Goal: Task Accomplishment & Management: Manage account settings

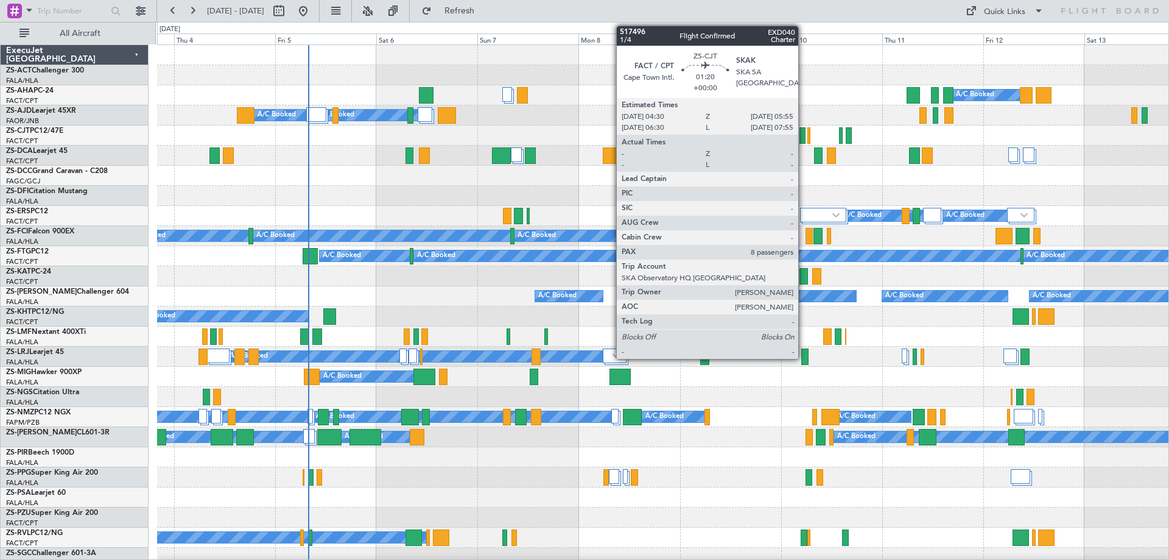
click at [804, 135] on div at bounding box center [803, 135] width 6 height 16
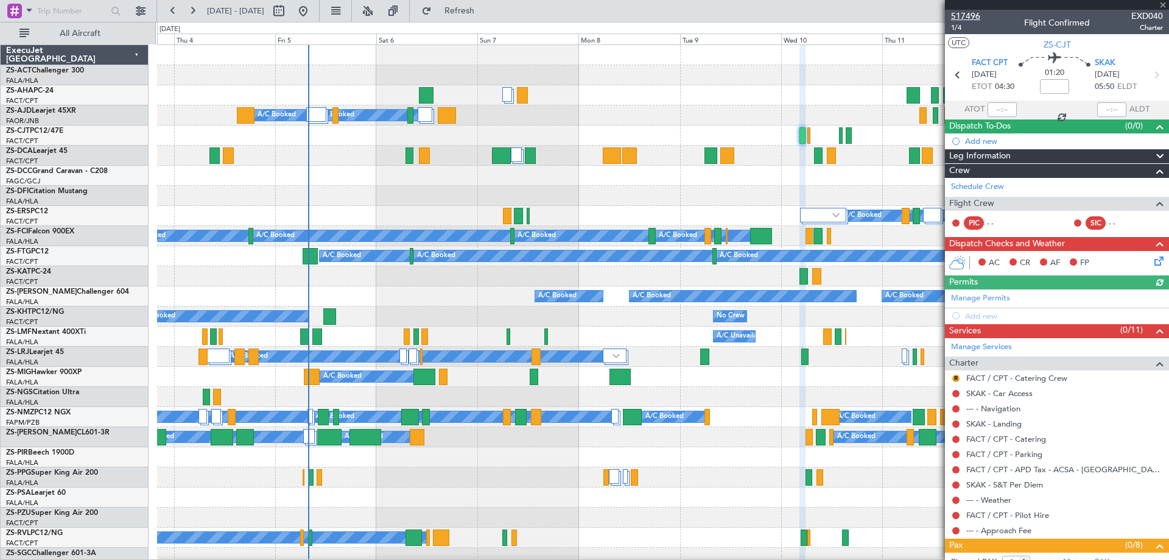
click at [969, 16] on span "517496" at bounding box center [965, 16] width 29 height 13
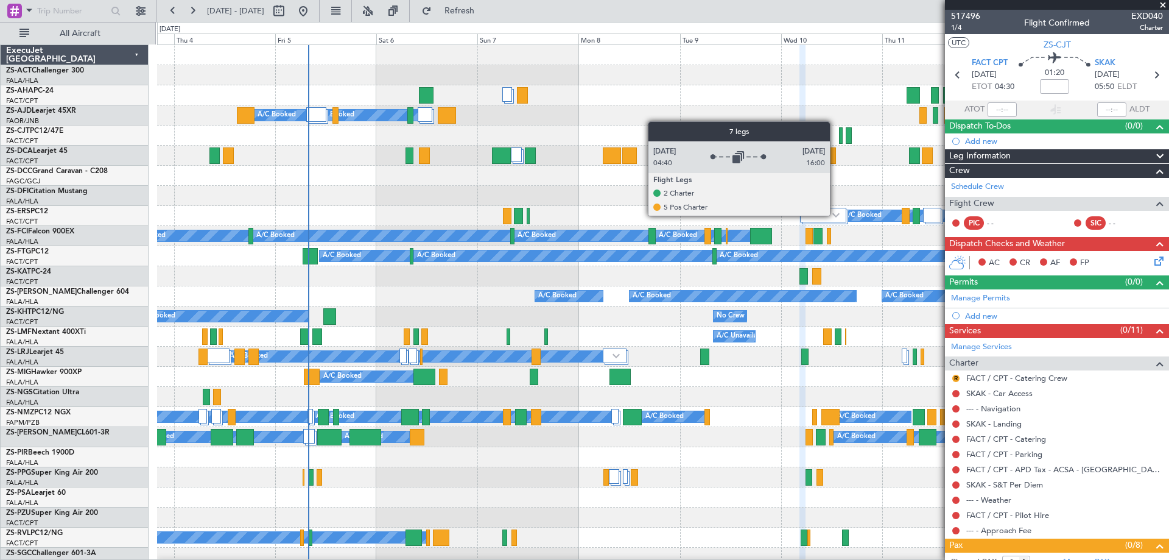
click at [836, 215] on img at bounding box center [835, 215] width 7 height 5
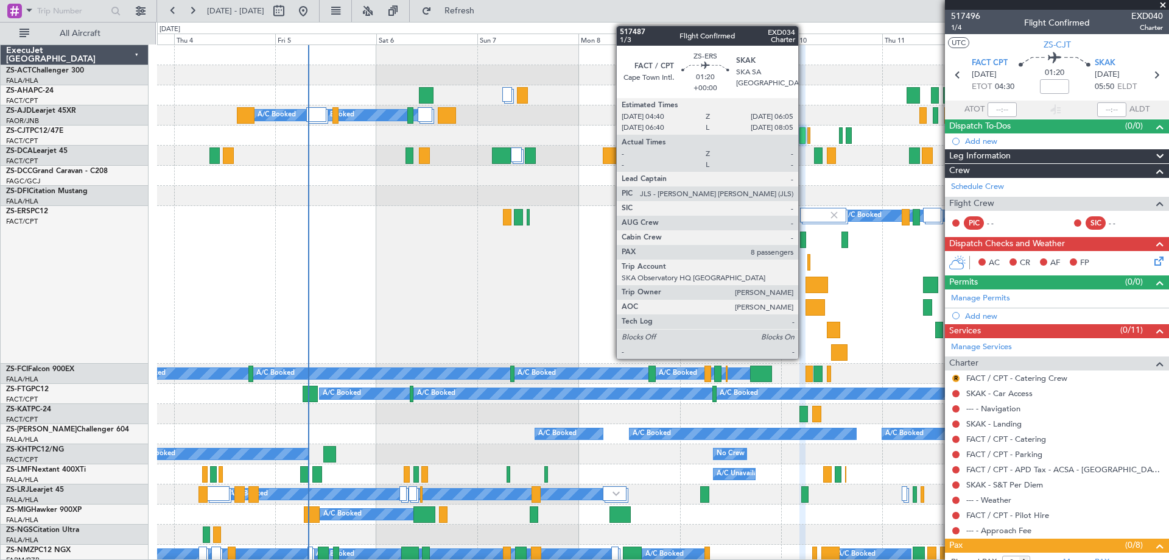
click at [804, 245] on div at bounding box center [803, 239] width 6 height 16
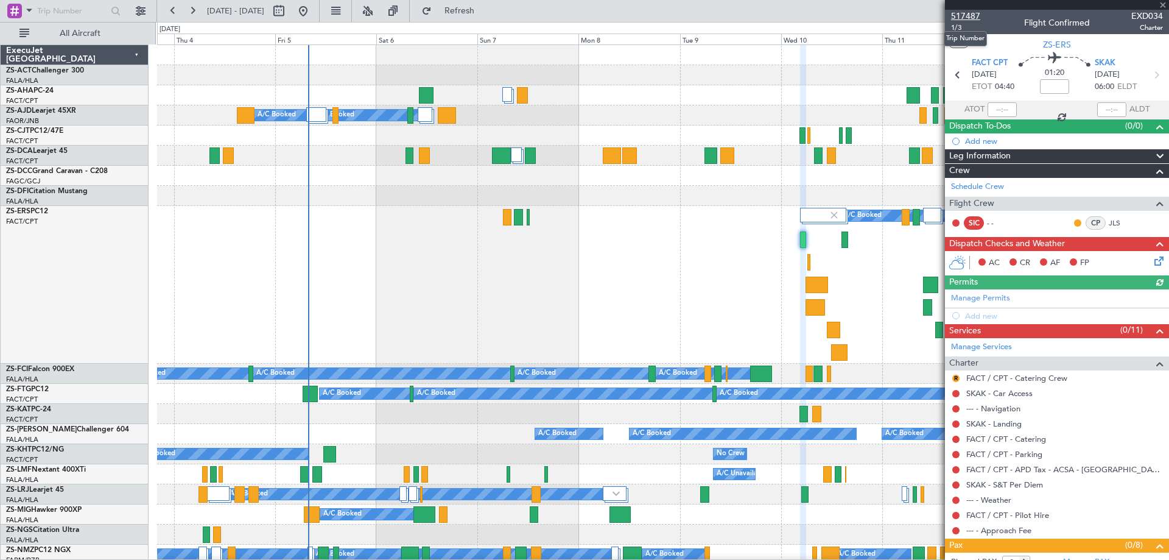
click at [958, 15] on span "517487" at bounding box center [965, 16] width 29 height 13
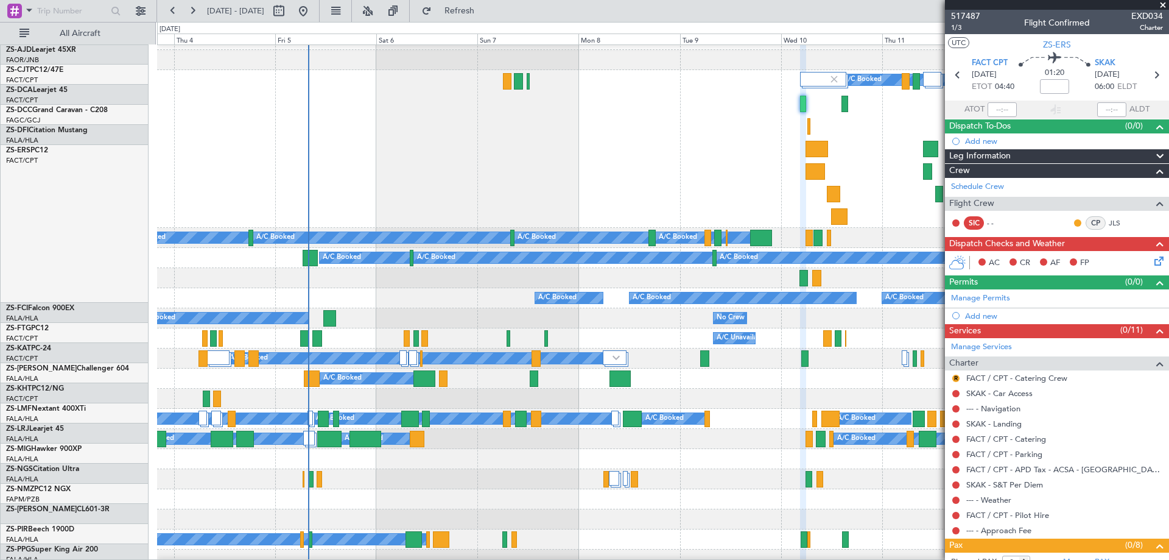
scroll to position [183, 0]
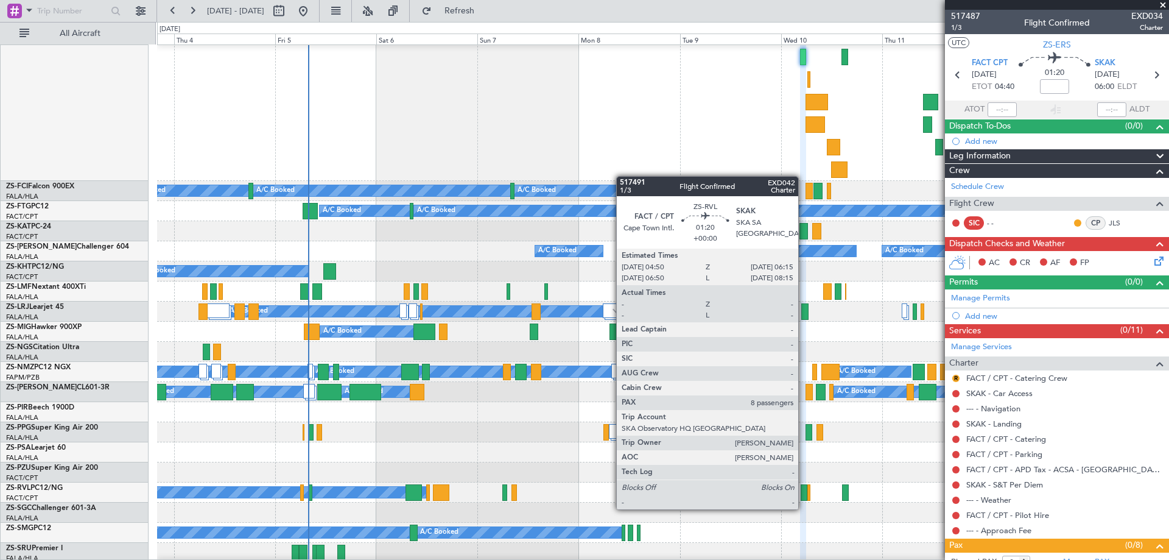
click at [804, 497] on div at bounding box center [804, 492] width 6 height 16
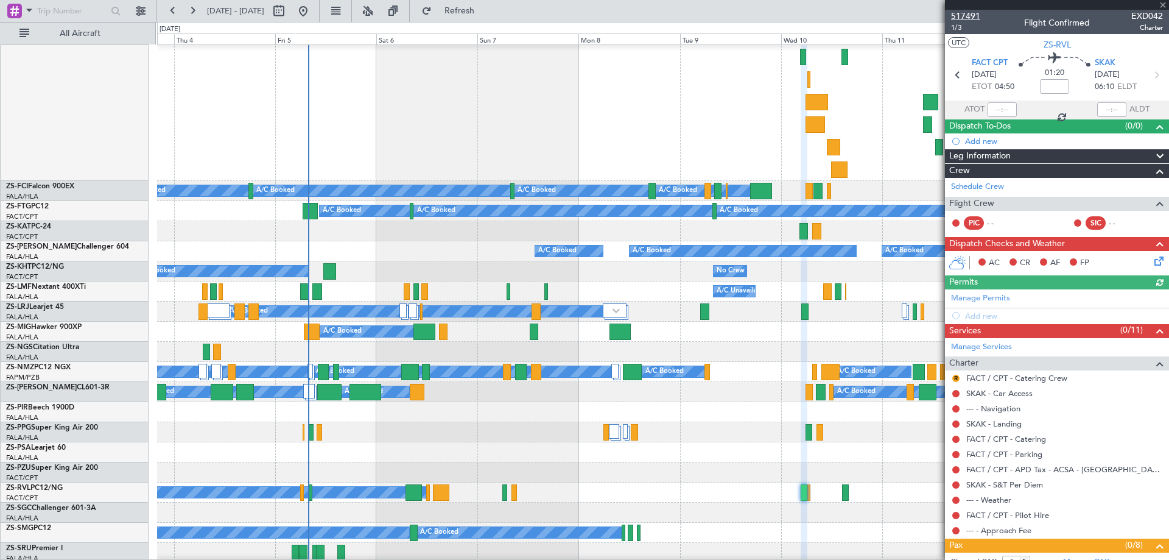
click at [972, 19] on span "517491" at bounding box center [965, 16] width 29 height 13
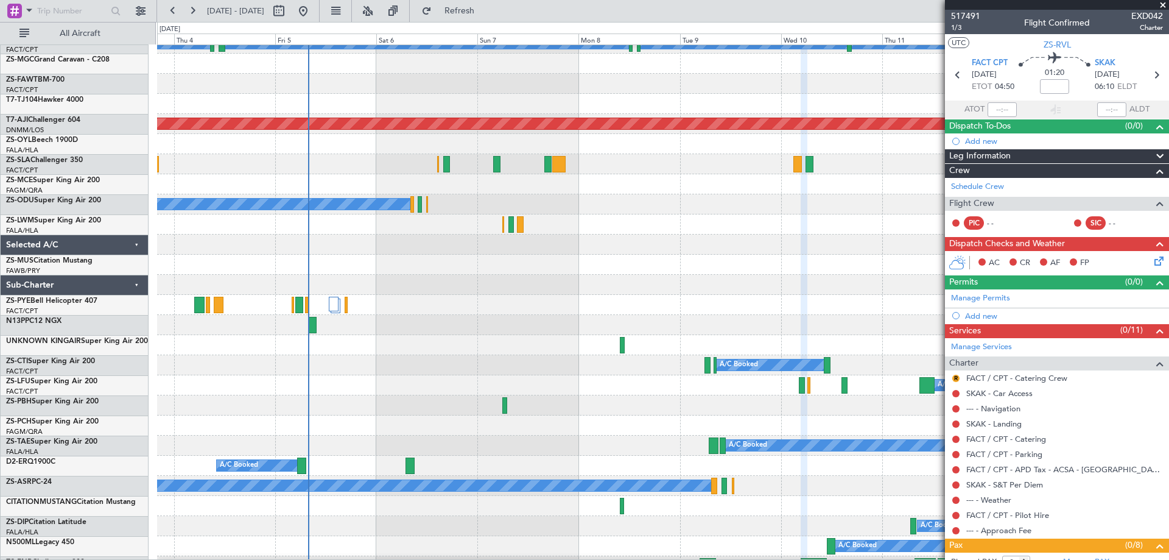
scroll to position [853, 0]
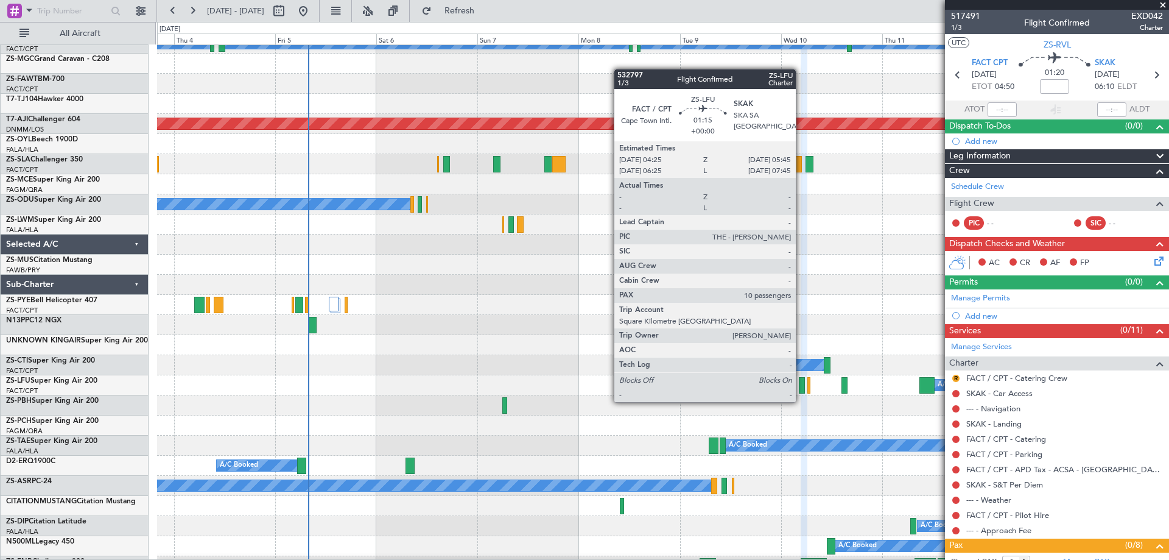
click at [801, 390] on div at bounding box center [802, 385] width 6 height 16
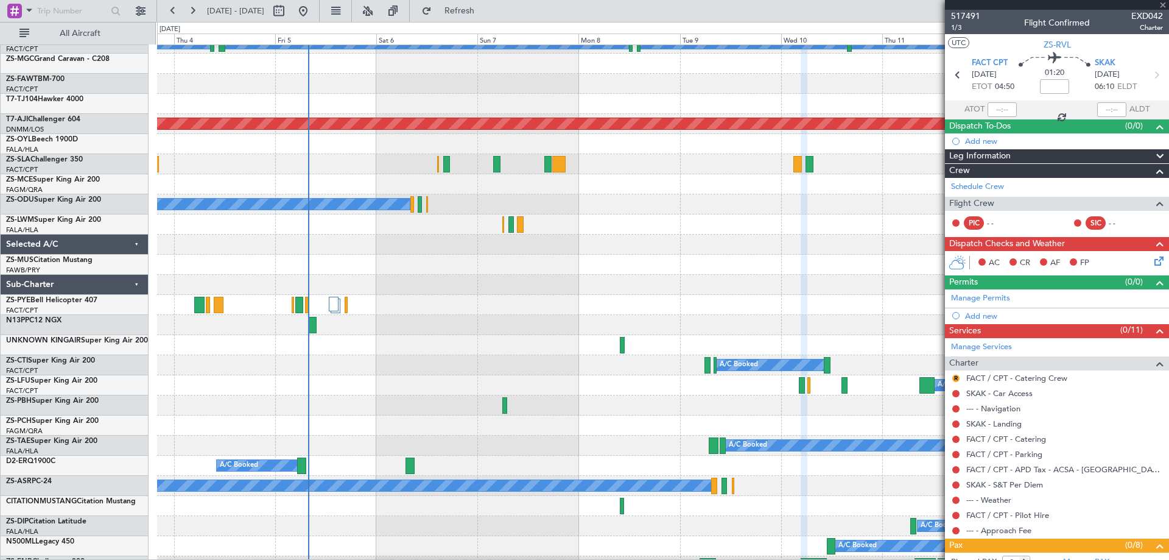
type input "10"
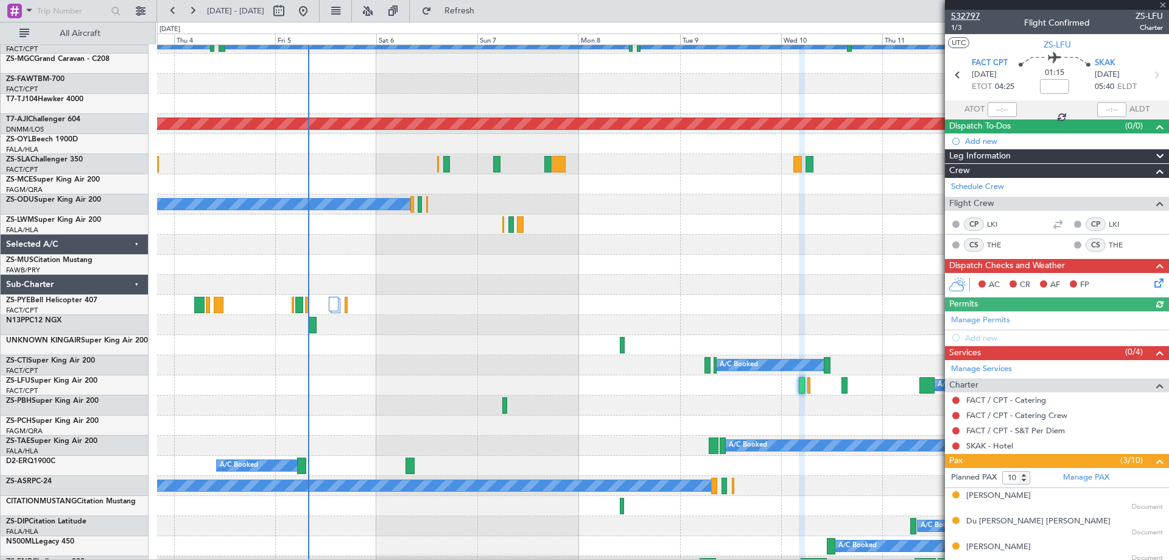
click at [969, 19] on span "532797" at bounding box center [965, 16] width 29 height 13
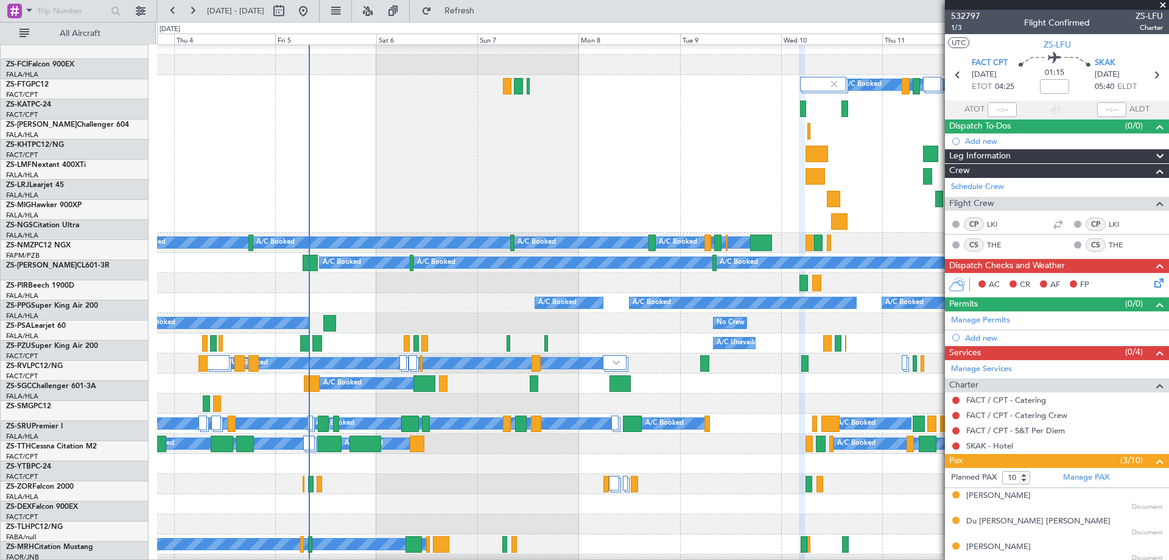
scroll to position [122, 0]
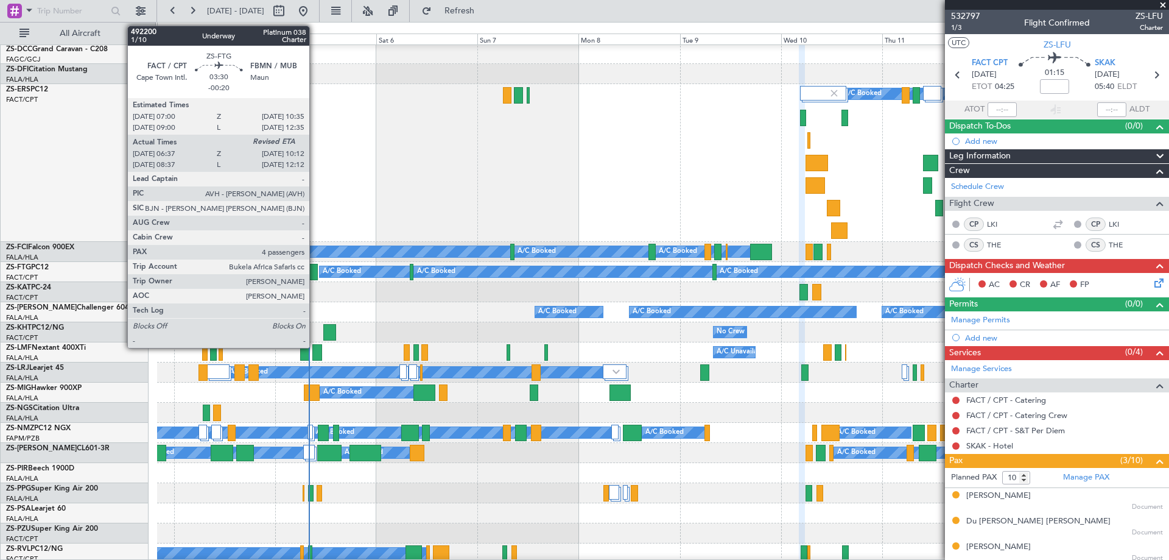
click at [315, 268] on div at bounding box center [310, 272] width 15 height 16
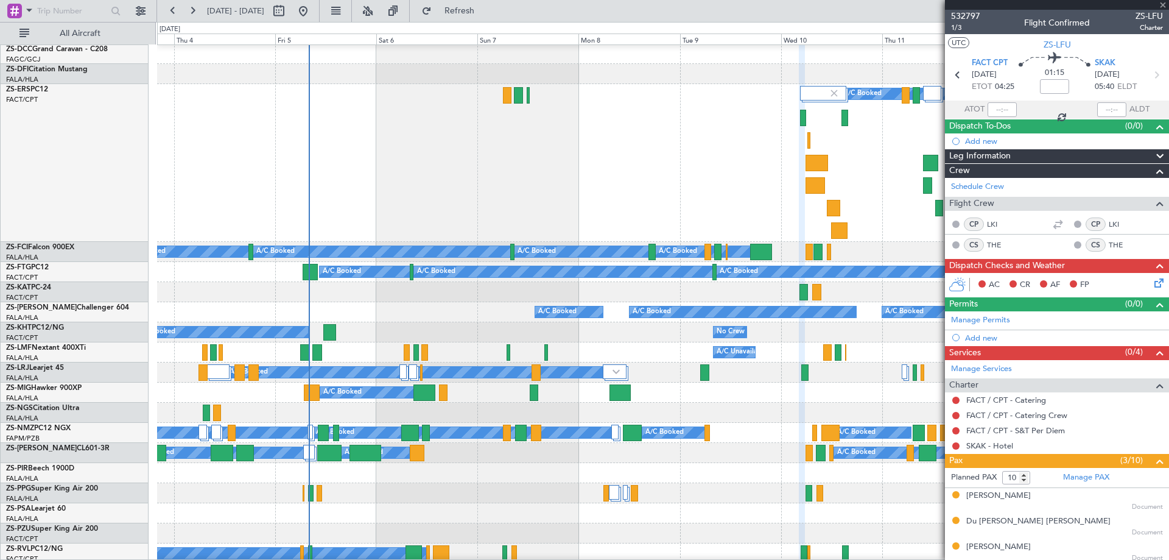
type input "-00:20"
type input "06:37"
type input "4"
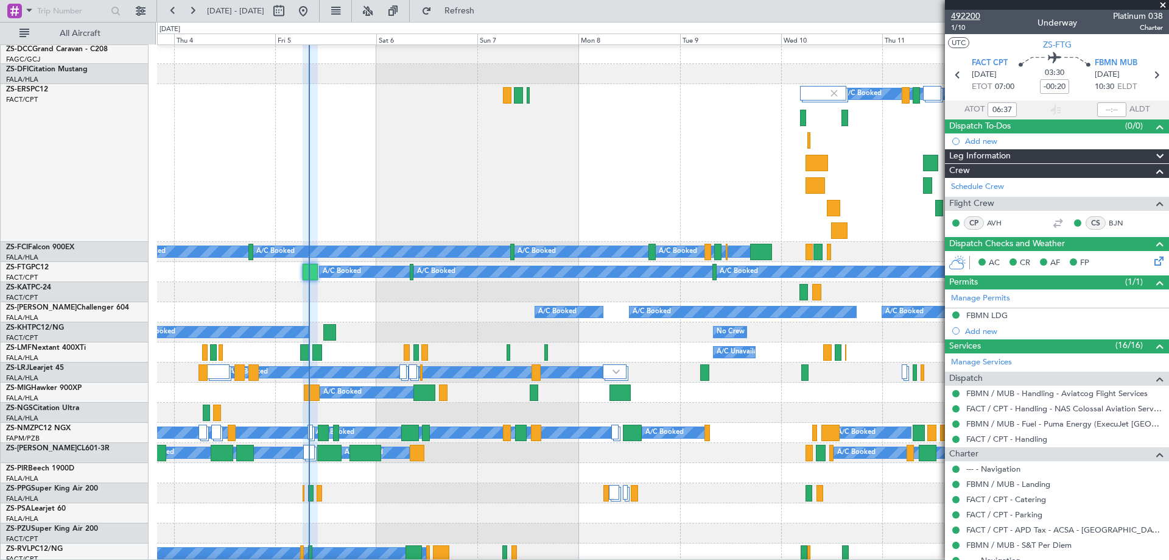
click at [970, 15] on span "492200" at bounding box center [965, 16] width 29 height 13
click at [1163, 5] on span at bounding box center [1163, 5] width 12 height 11
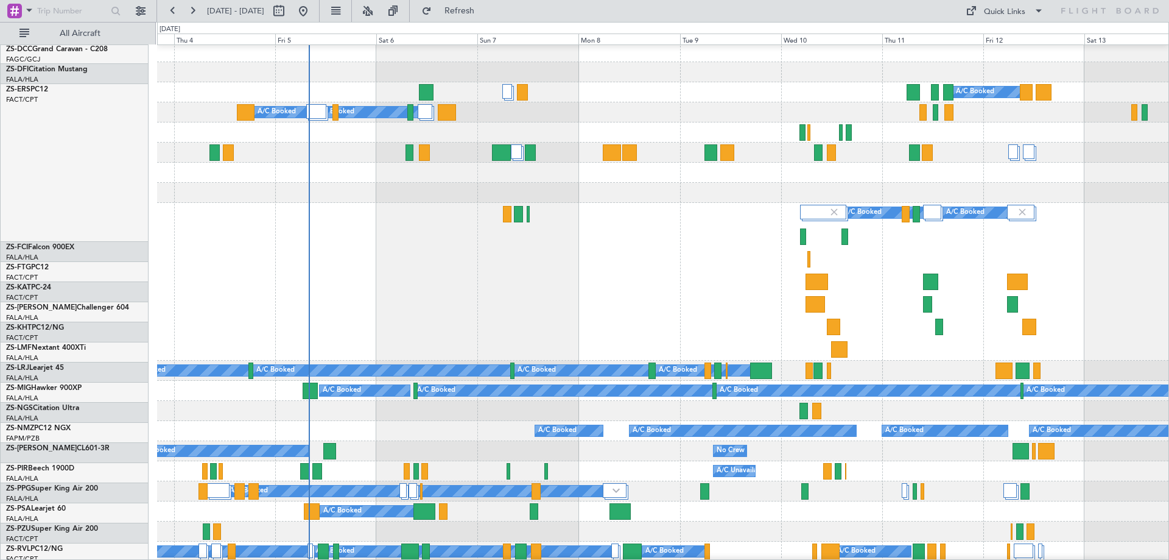
scroll to position [0, 0]
